Goal: Task Accomplishment & Management: Manage account settings

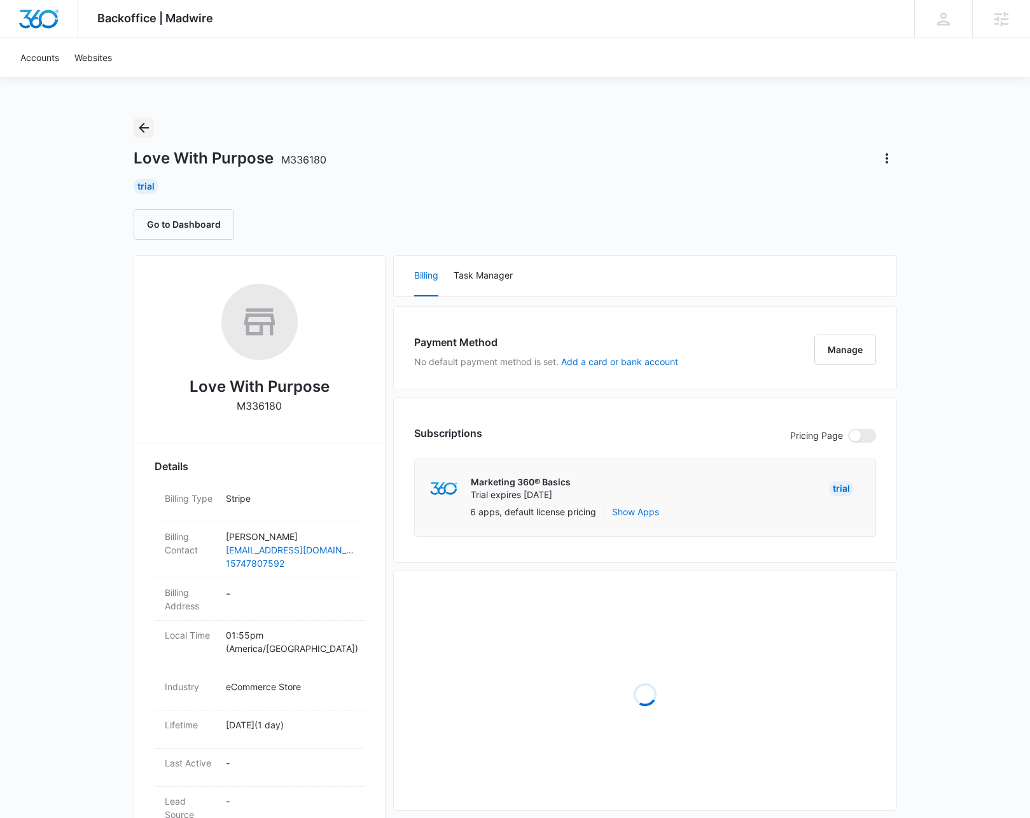
click at [148, 125] on icon "Back" at bounding box center [143, 127] width 15 height 15
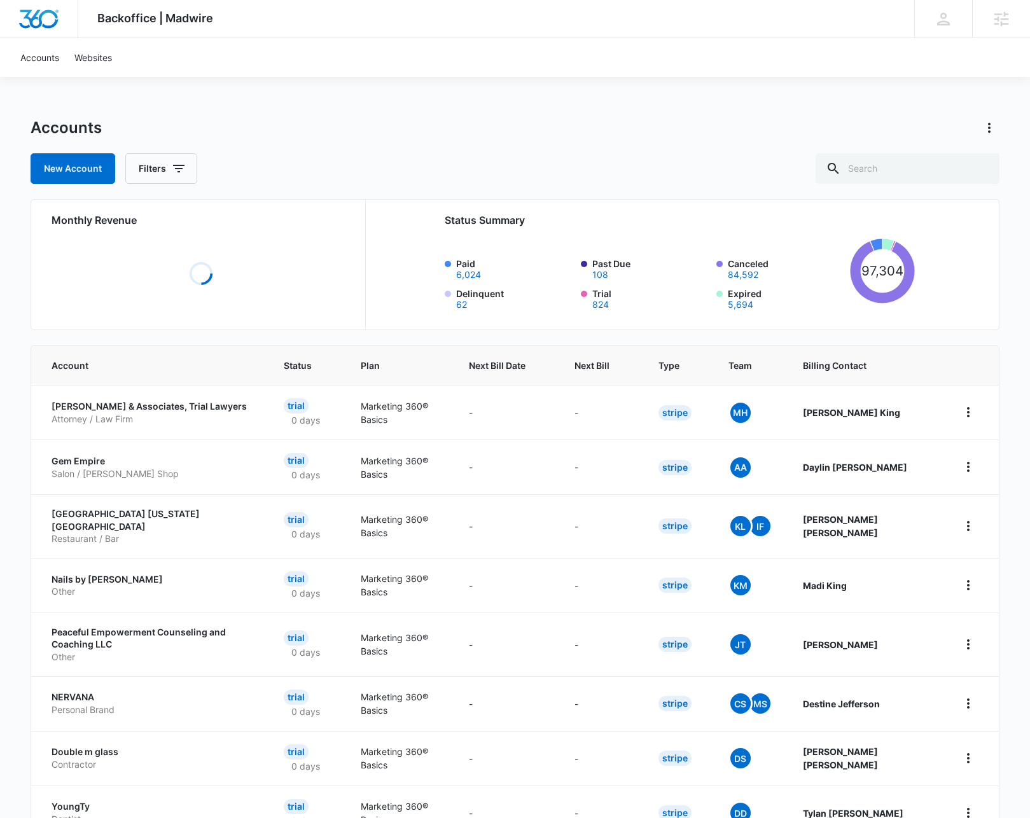
click at [818, 97] on div "Backoffice | Madwire Apps Settings KL Kyle Lewis kyle.lewis@marketing360.com My…" at bounding box center [515, 510] width 1030 height 1021
click at [908, 171] on input "text" at bounding box center [908, 168] width 184 height 31
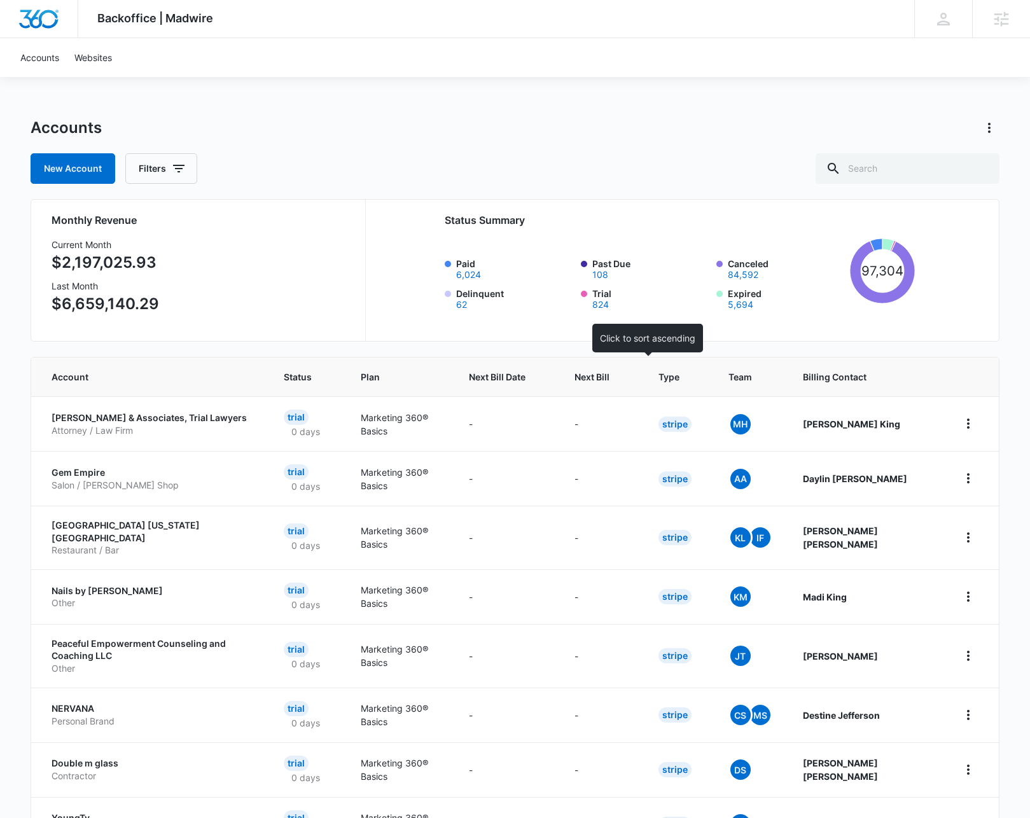
click at [643, 386] on th "Next Bill" at bounding box center [601, 377] width 84 height 39
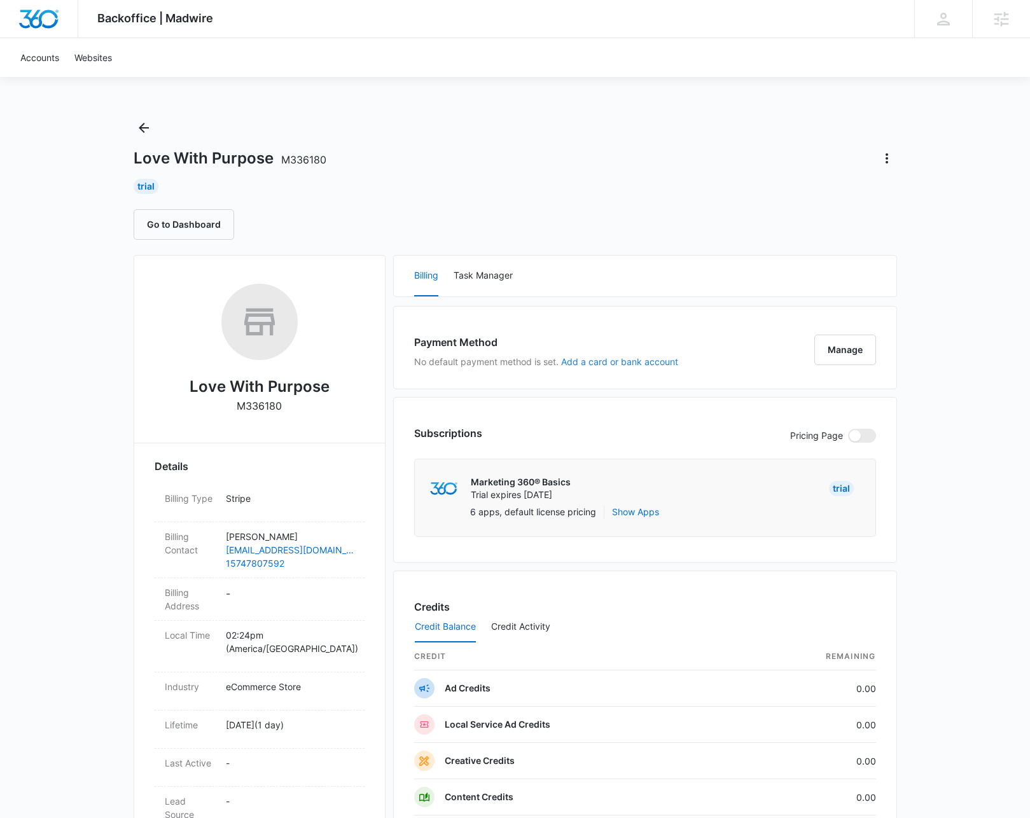
click at [589, 365] on button "Add a card or bank account" at bounding box center [619, 362] width 117 height 9
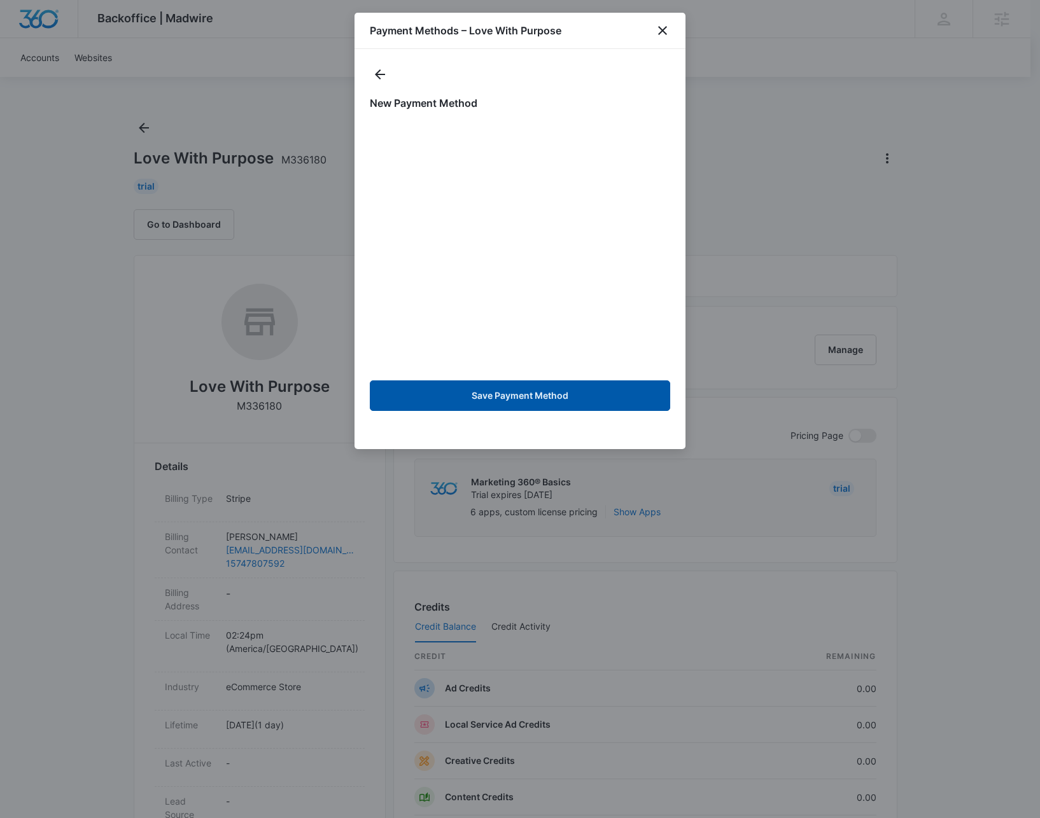
click at [471, 403] on button "Save Payment Method" at bounding box center [520, 396] width 300 height 31
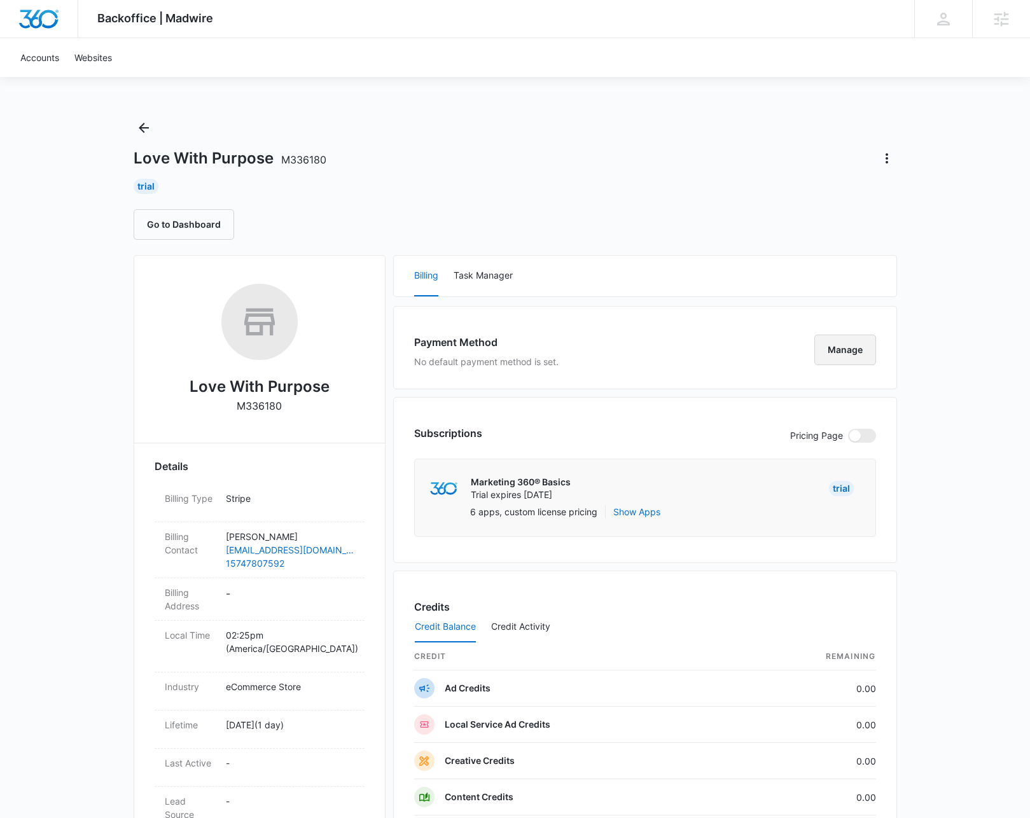
click at [837, 347] on button "Manage" at bounding box center [846, 350] width 62 height 31
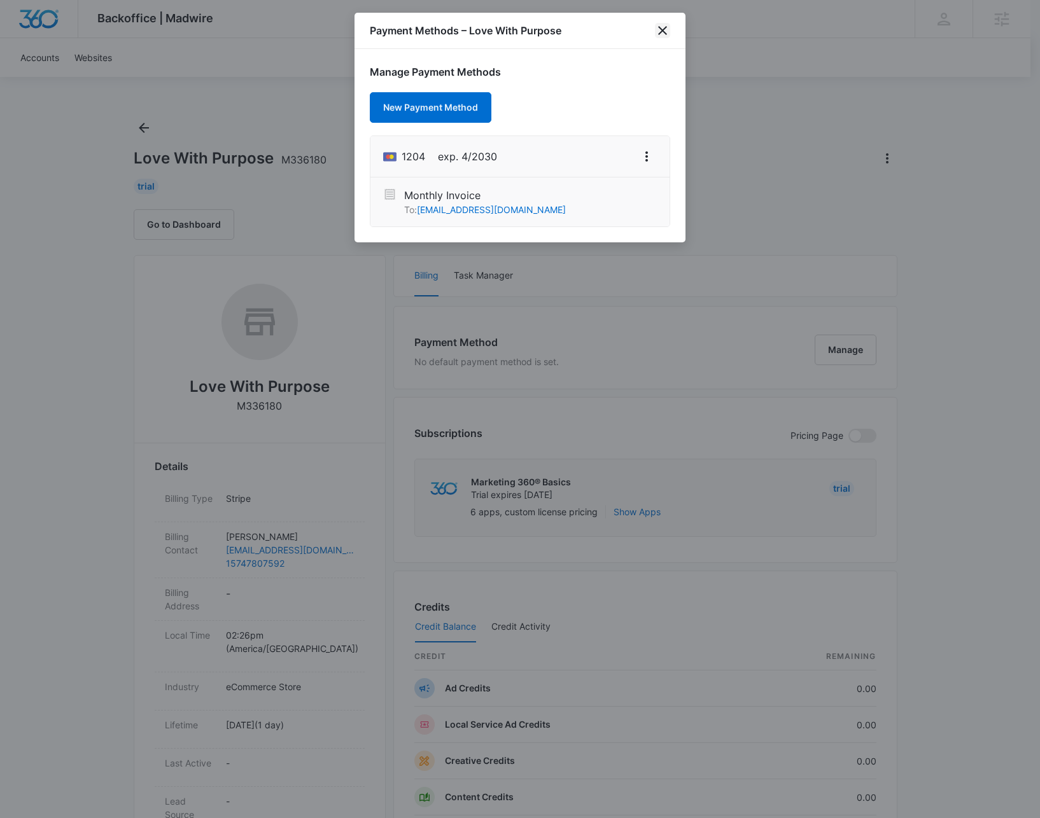
click at [664, 29] on icon "close" at bounding box center [662, 30] width 9 height 9
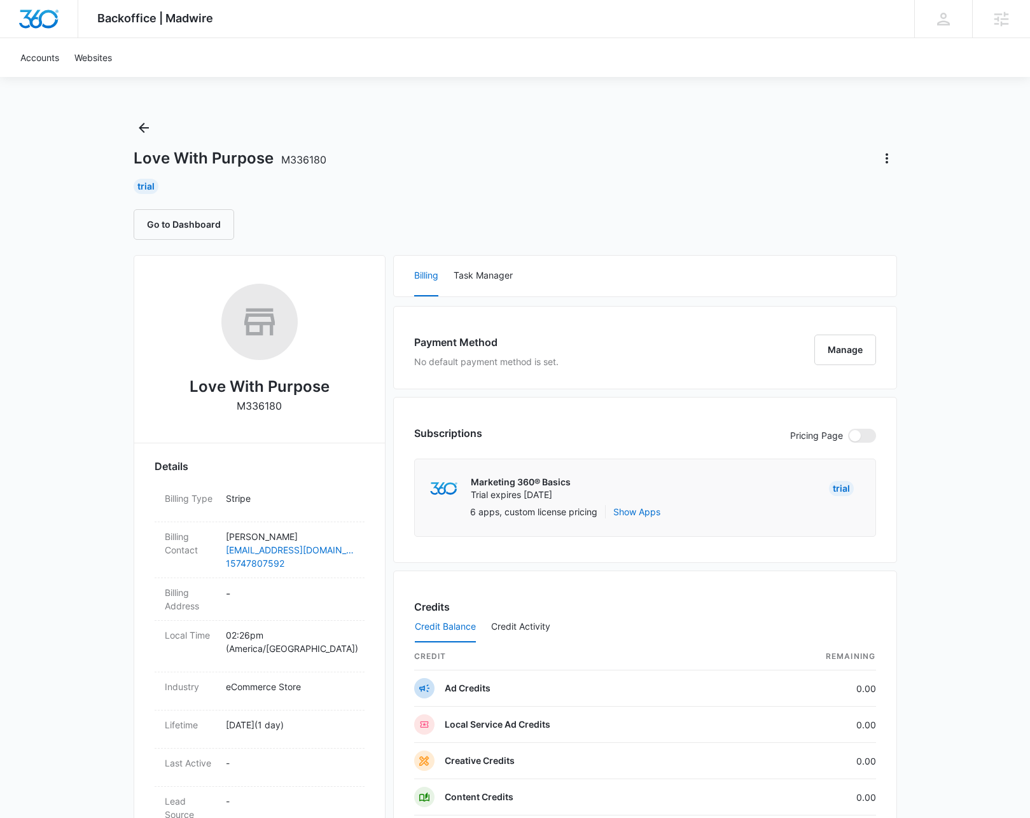
click at [486, 190] on div "Trial" at bounding box center [516, 186] width 764 height 15
click at [144, 125] on icon "Back" at bounding box center [143, 127] width 15 height 15
click at [837, 361] on button "Manage" at bounding box center [846, 350] width 62 height 31
